Goal: Task Accomplishment & Management: Manage account settings

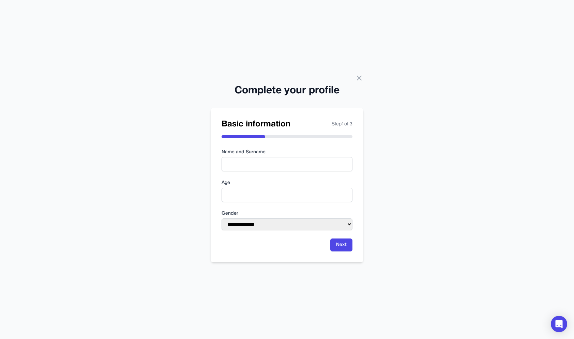
click at [363, 82] on div "**********" at bounding box center [287, 169] width 574 height 339
click at [357, 81] on icon at bounding box center [359, 78] width 8 height 8
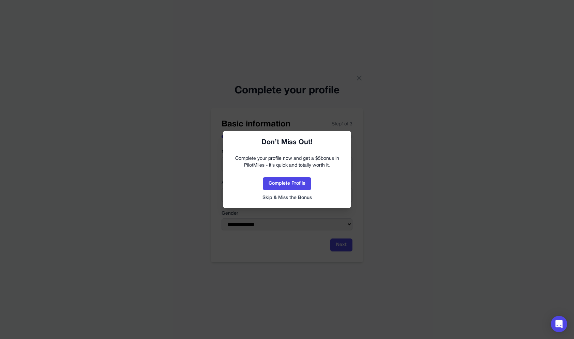
click at [306, 198] on link "Skip & Miss the Bonus" at bounding box center [287, 198] width 115 height 7
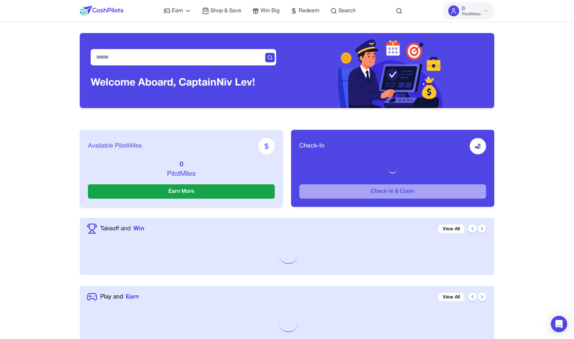
click at [464, 12] on span "PilotMiles" at bounding box center [471, 14] width 19 height 5
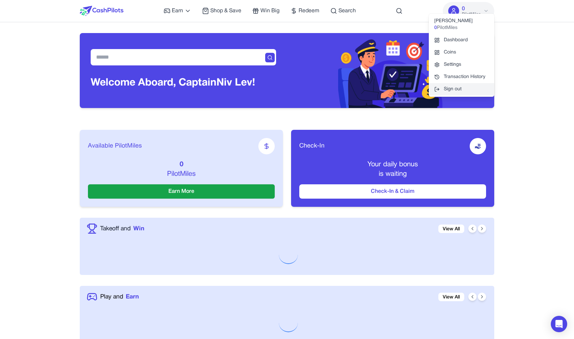
click at [456, 84] on button "Sign out" at bounding box center [461, 89] width 65 height 12
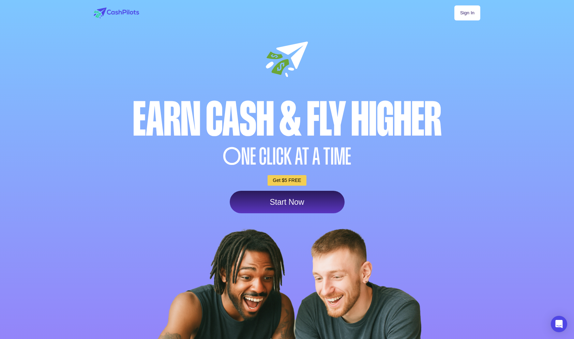
click at [476, 15] on link "Sign In" at bounding box center [467, 12] width 26 height 15
